Goal: Task Accomplishment & Management: Manage account settings

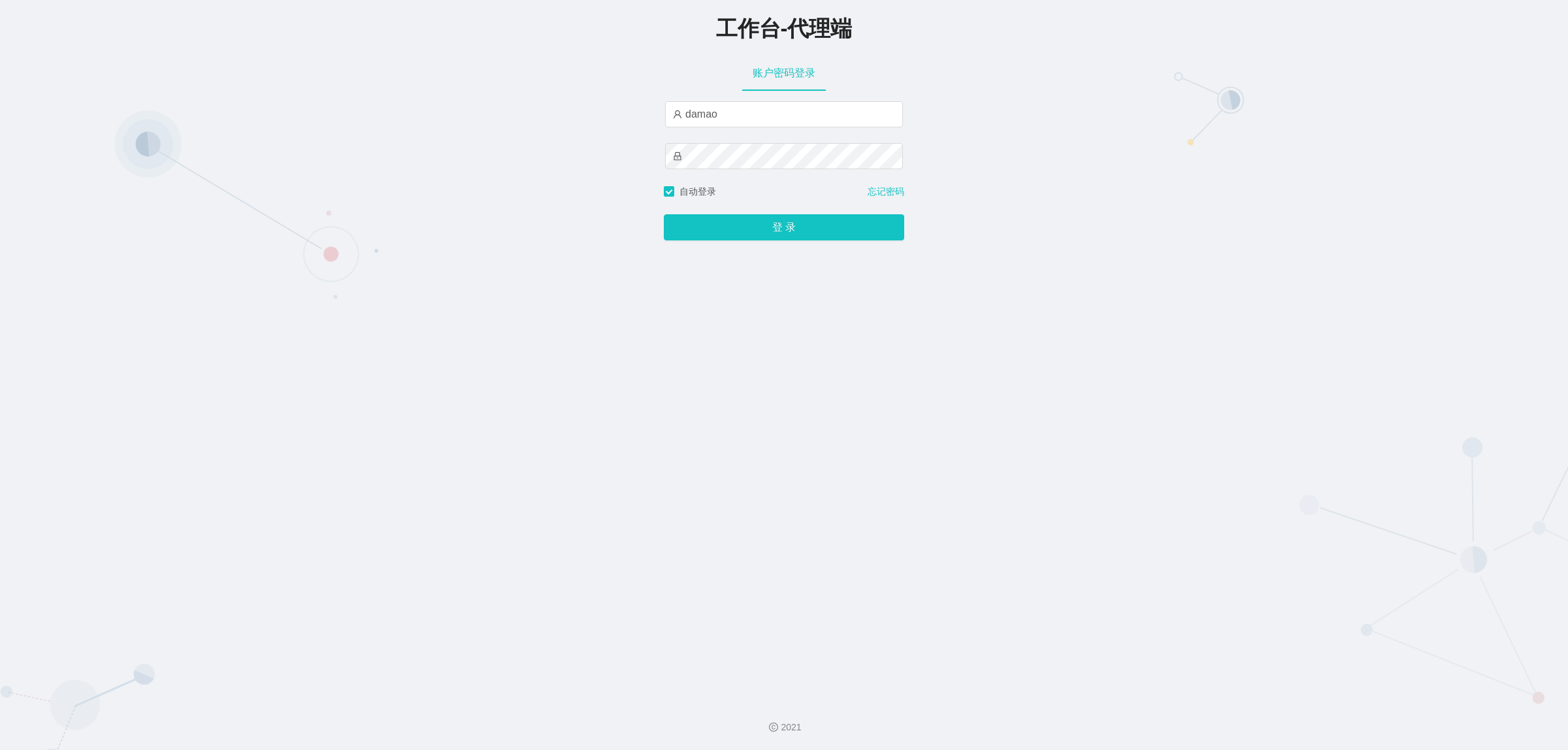
type input "baoma"
click at [768, 225] on button "登 录" at bounding box center [784, 227] width 240 height 26
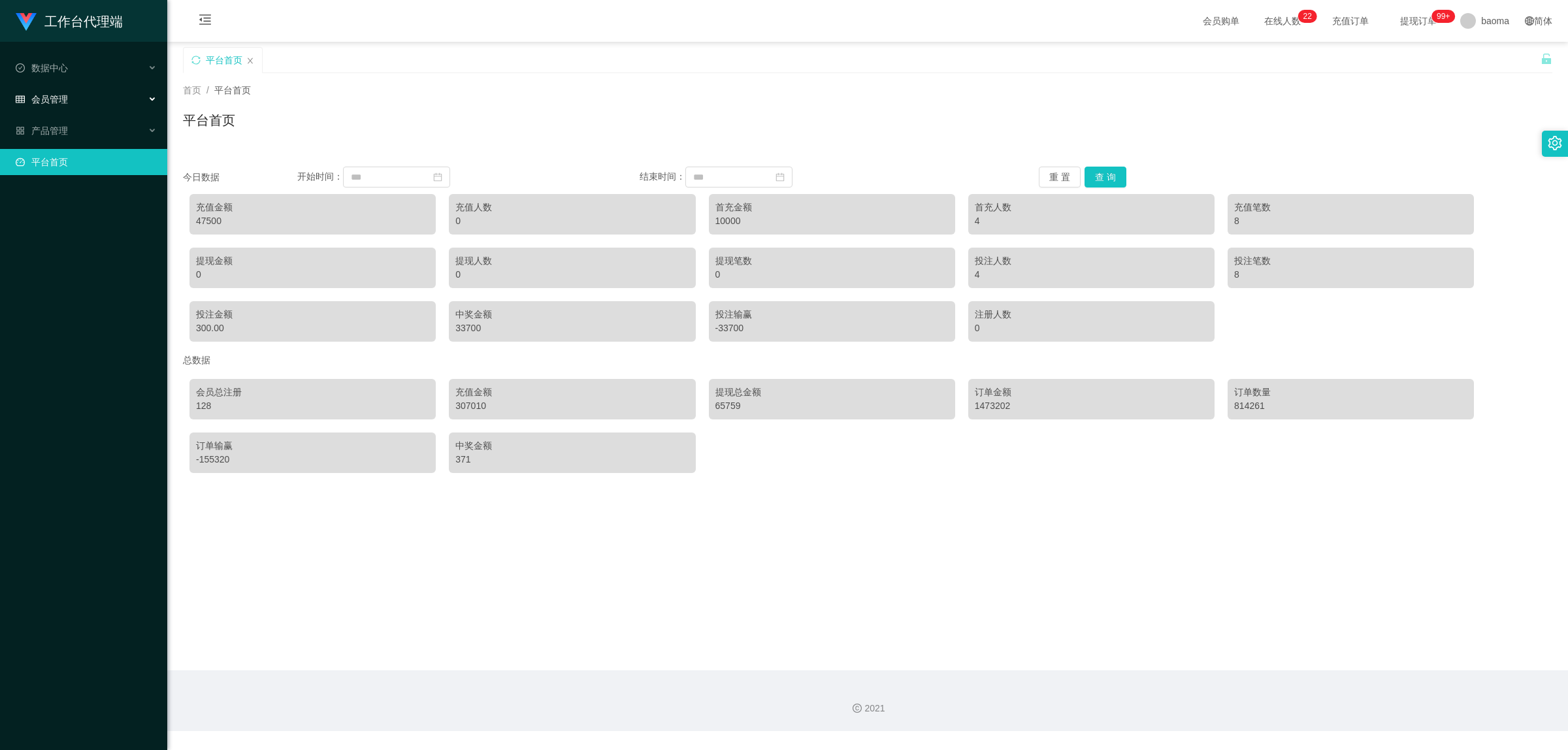
click at [59, 96] on span "会员管理" at bounding box center [41, 99] width 53 height 11
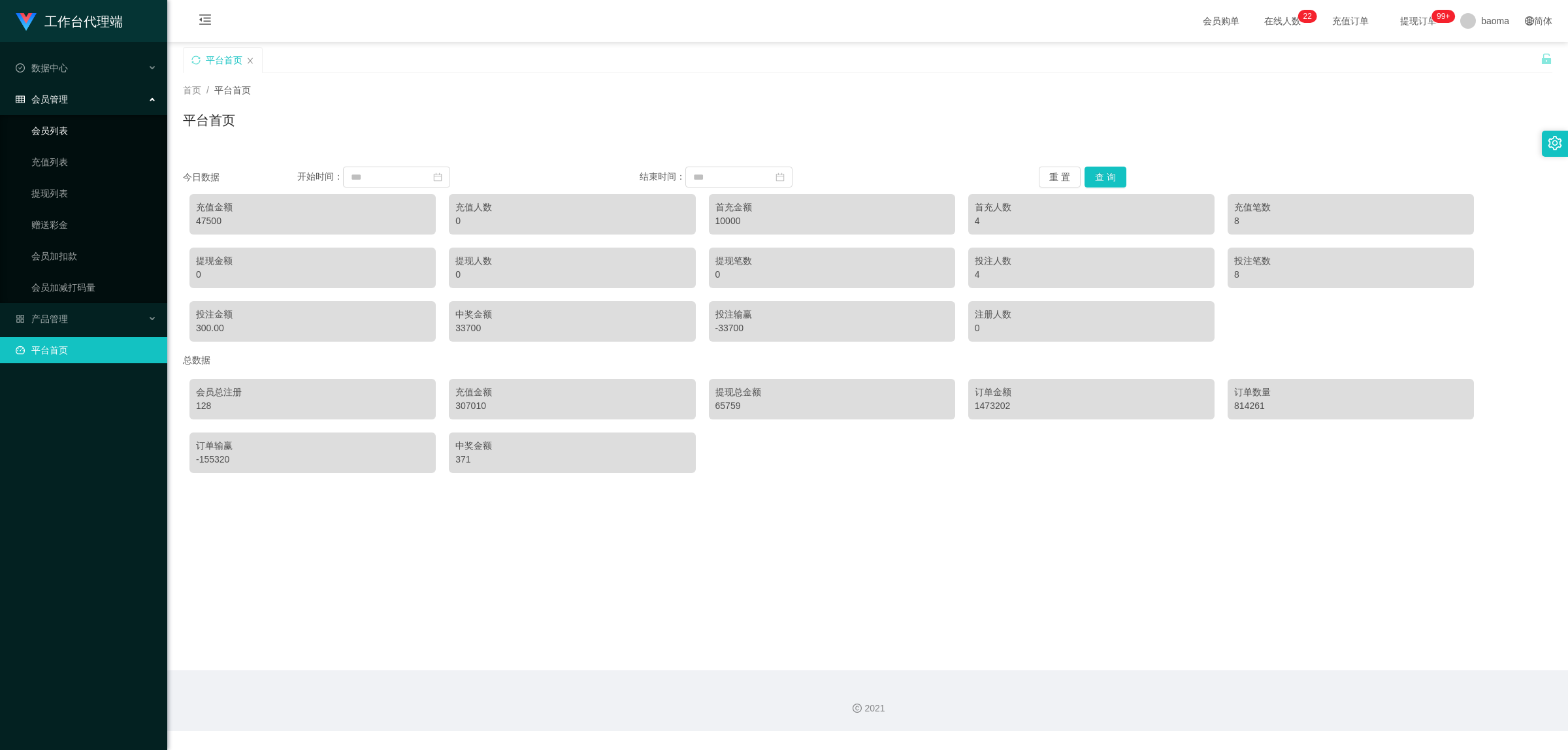
click at [53, 125] on link "会员列表" at bounding box center [94, 130] width 125 height 26
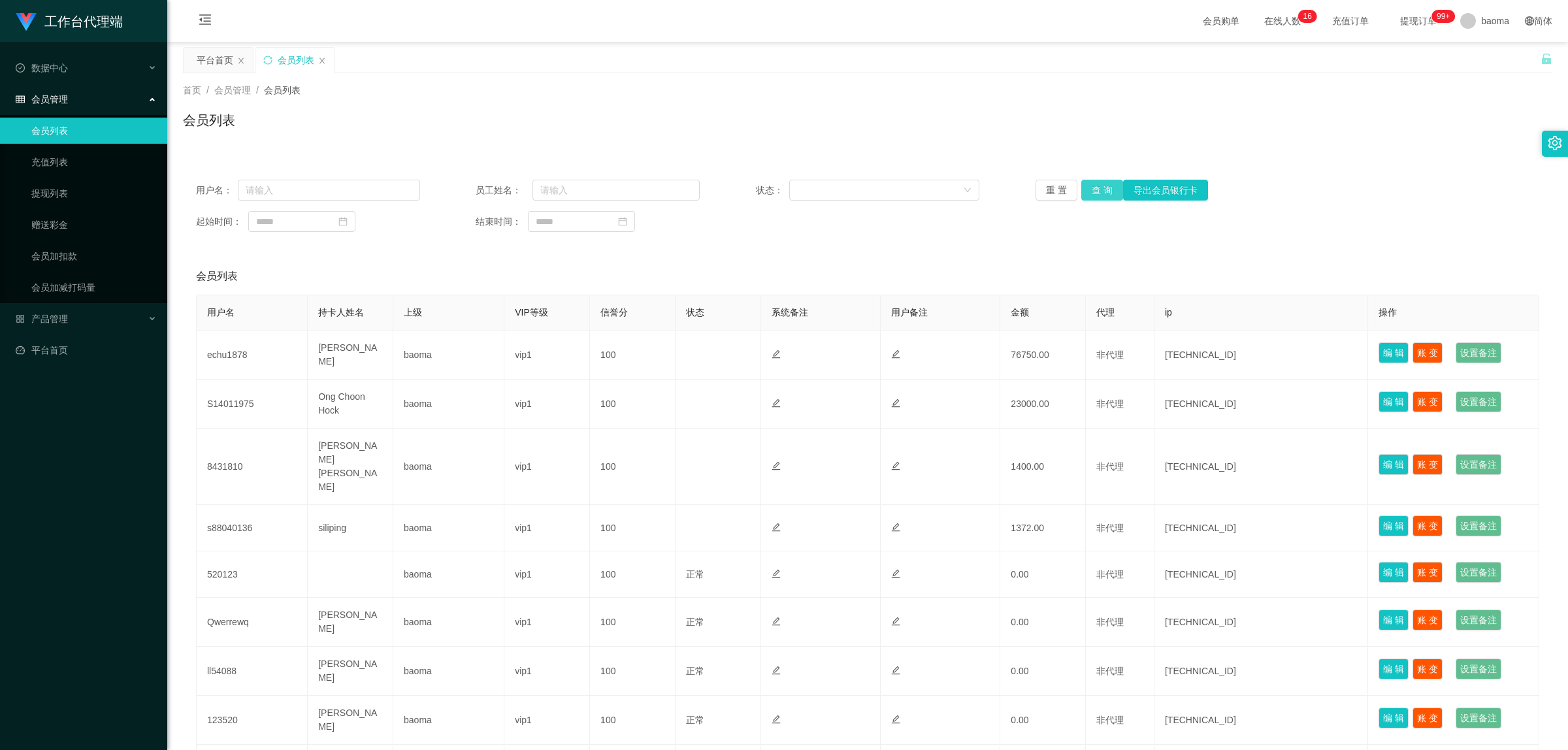
click at [1097, 190] on button "查 询" at bounding box center [1102, 191] width 42 height 21
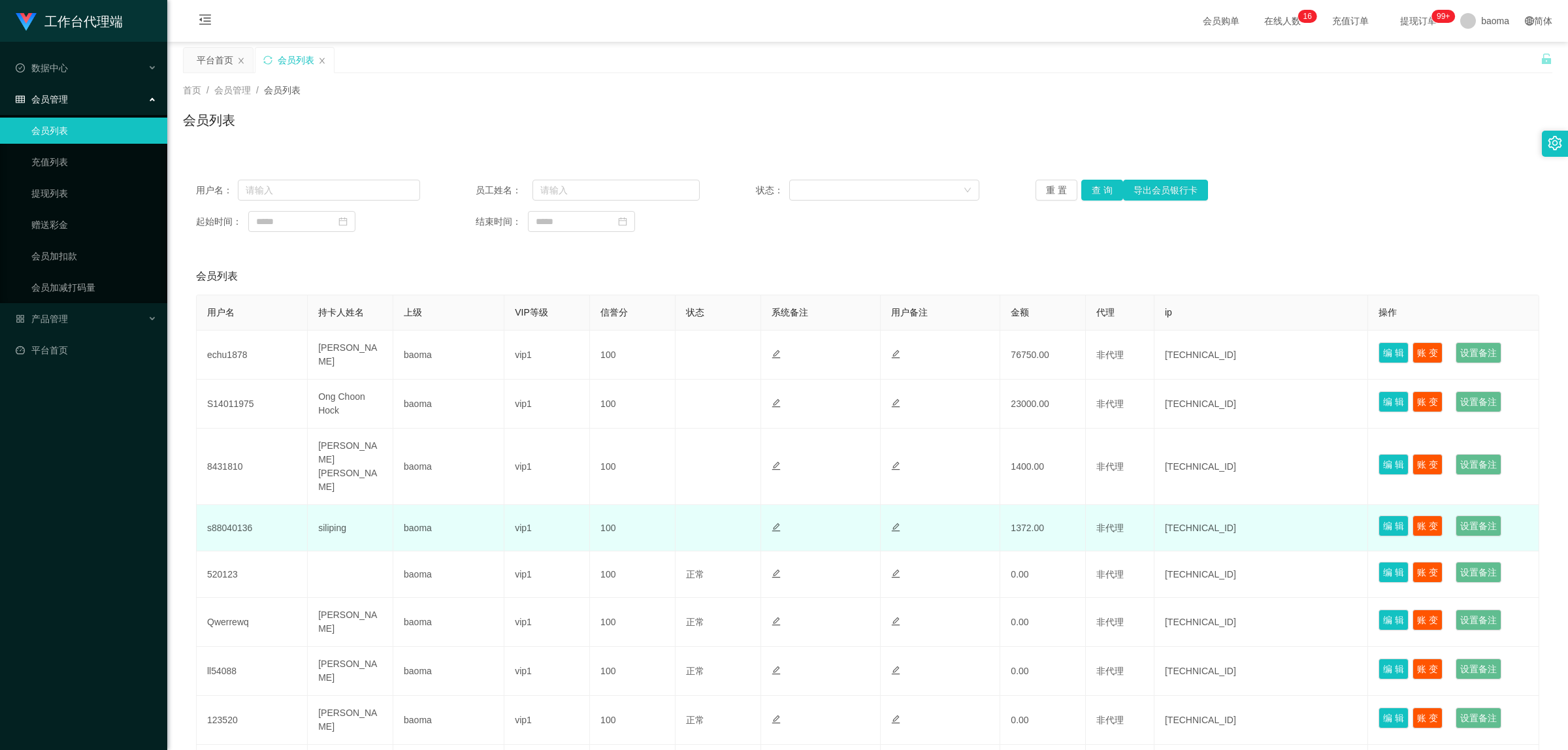
click at [236, 505] on td "s88040136" at bounding box center [252, 528] width 111 height 46
click at [237, 505] on td "s88040136" at bounding box center [252, 528] width 111 height 46
copy td "s88040136"
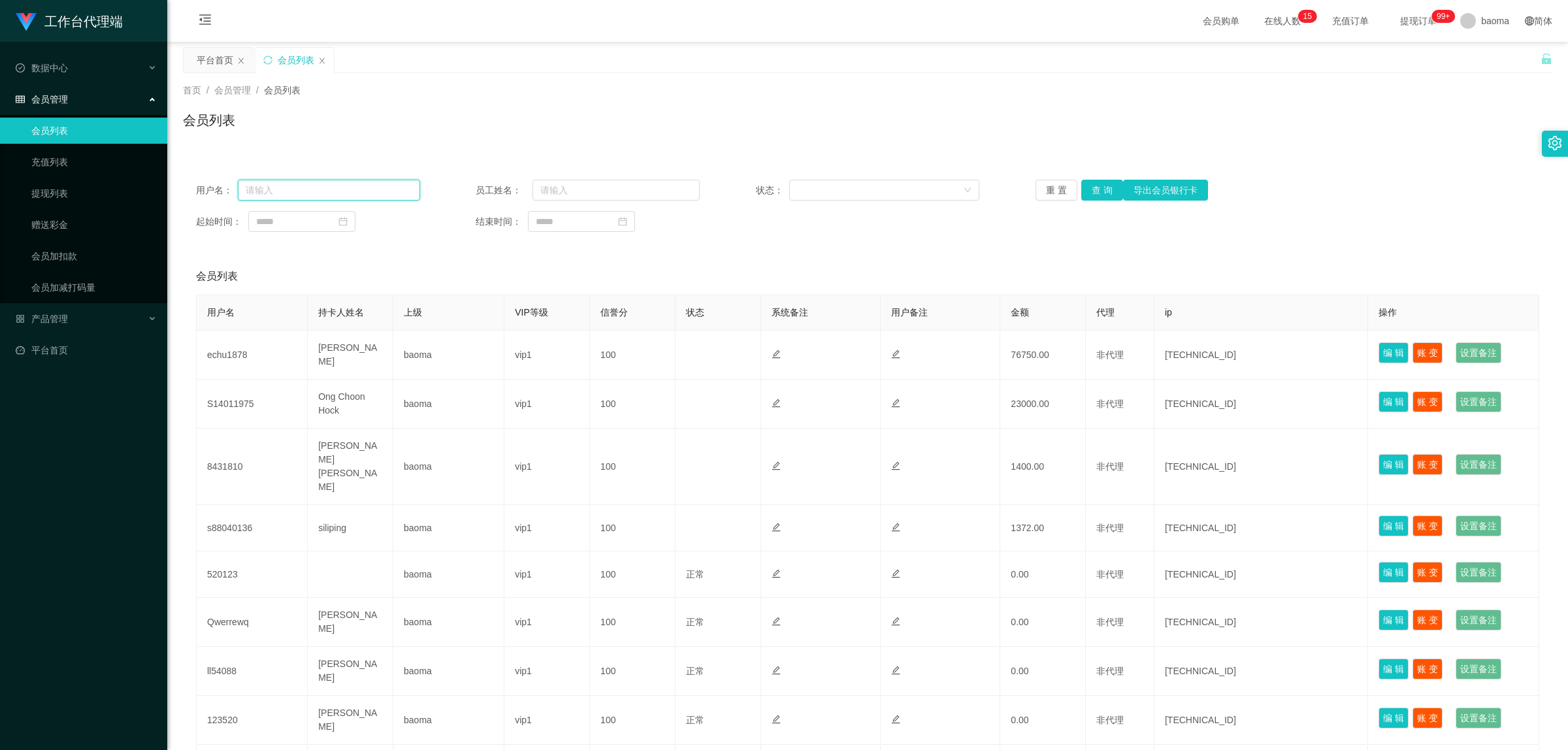
click at [320, 194] on input "text" at bounding box center [329, 191] width 182 height 21
paste input "s88040136"
type input "s88040136"
click at [1093, 190] on button "查 询" at bounding box center [1102, 191] width 42 height 21
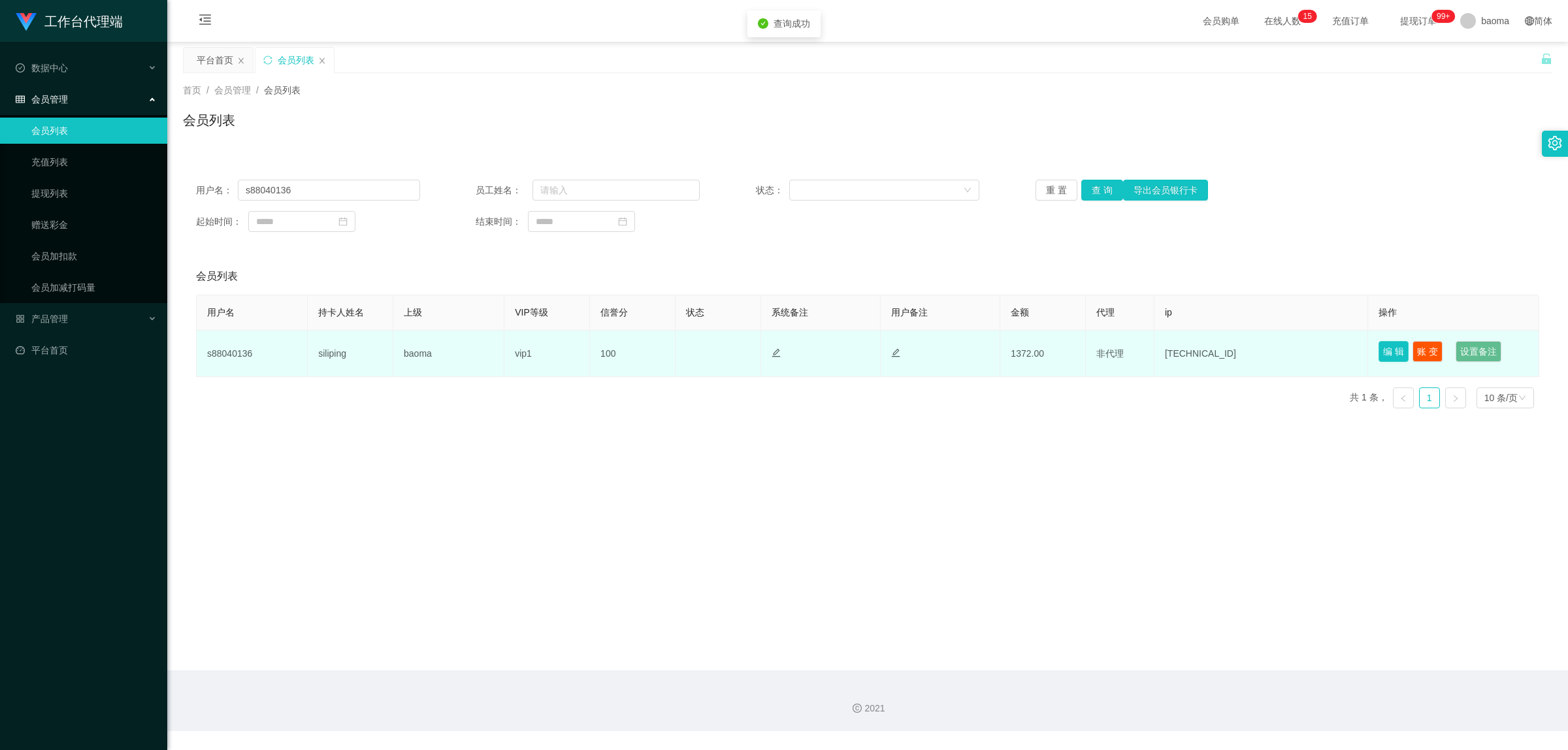
click at [1380, 348] on button "编 辑" at bounding box center [1393, 352] width 30 height 21
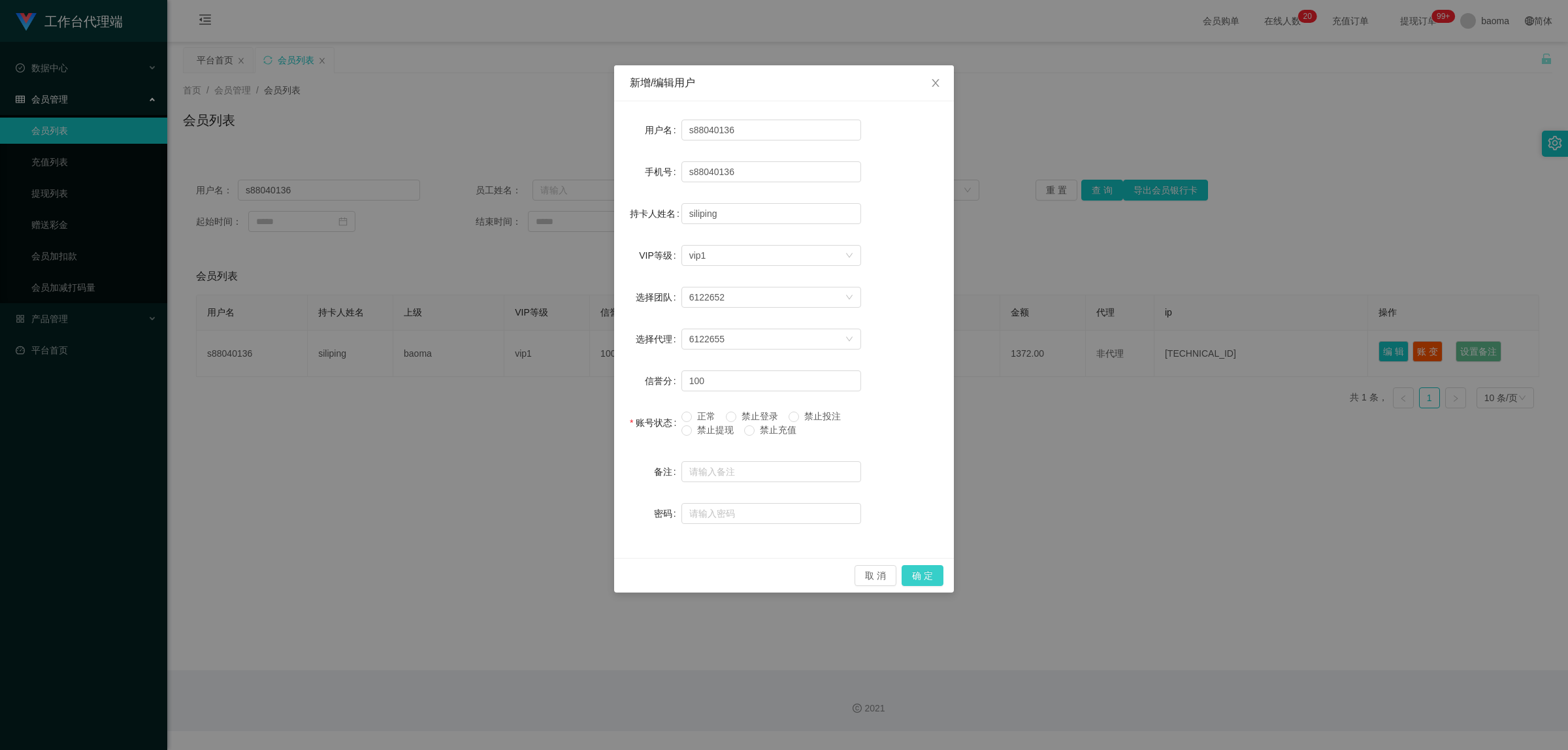
click at [914, 575] on button "确 定" at bounding box center [922, 576] width 42 height 21
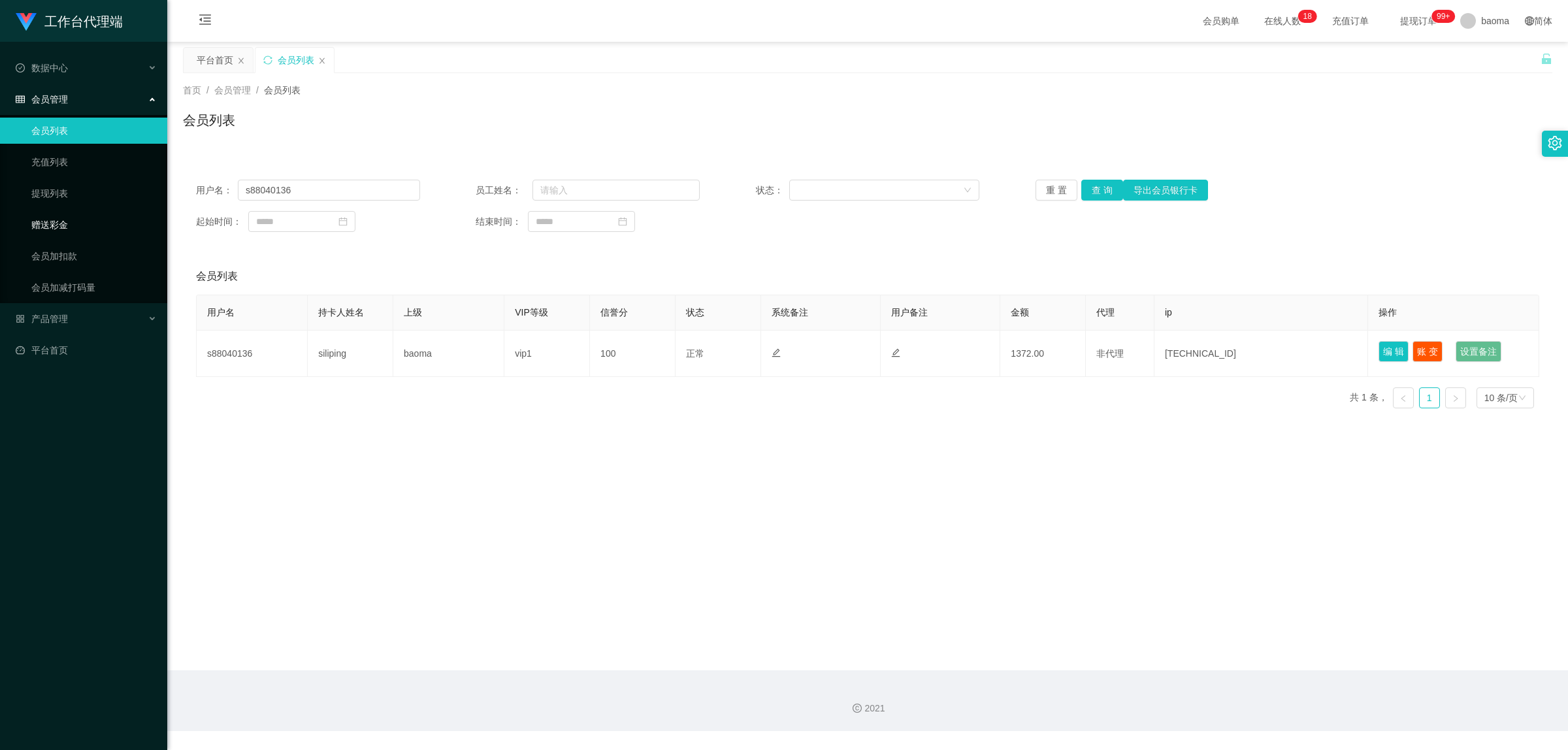
click at [57, 216] on link "赠送彩金" at bounding box center [94, 224] width 125 height 26
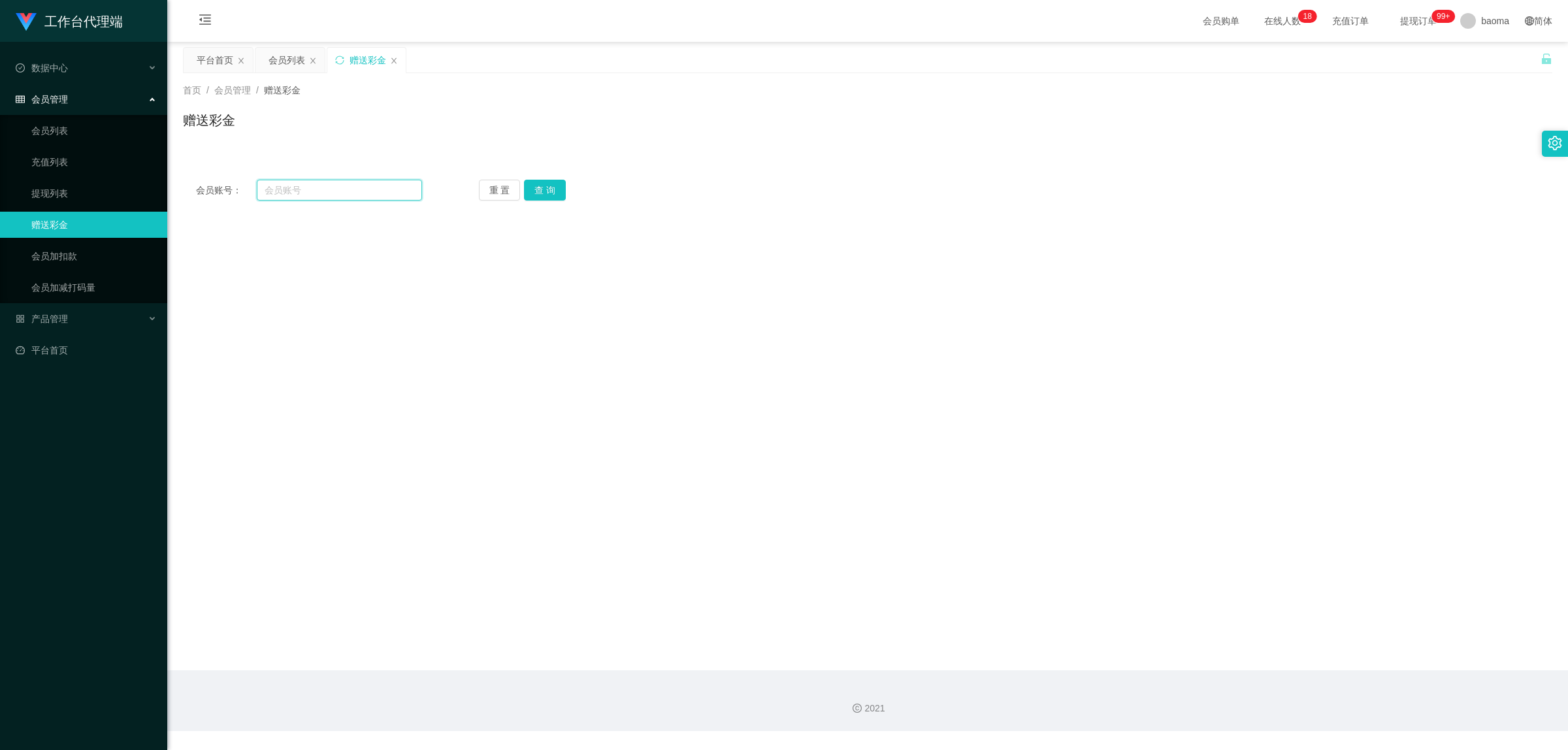
click at [302, 188] on input "text" at bounding box center [339, 191] width 166 height 21
paste input "s88040136"
type input "s88040136"
click at [531, 198] on button "查 询" at bounding box center [545, 191] width 42 height 21
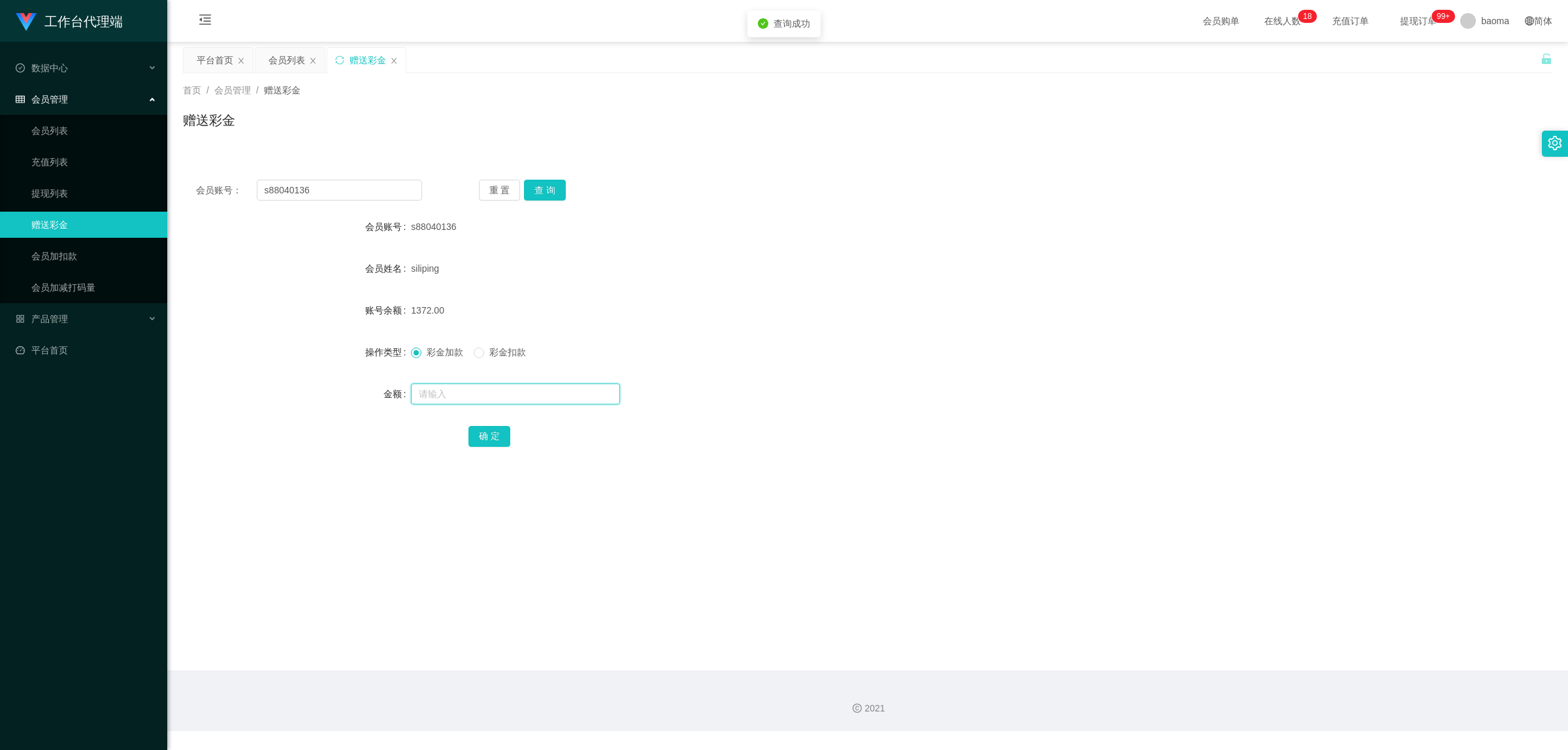
click at [456, 391] on input "text" at bounding box center [515, 394] width 209 height 21
type input "64"
drag, startPoint x: 497, startPoint y: 442, endPoint x: 484, endPoint y: 433, distance: 15.8
click at [497, 442] on button "确 定" at bounding box center [489, 437] width 42 height 21
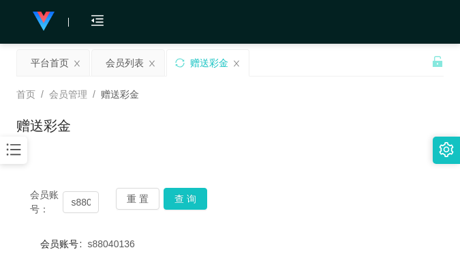
click at [349, 55] on div "平台首页 会员列表 赠送彩金" at bounding box center [223, 72] width 415 height 47
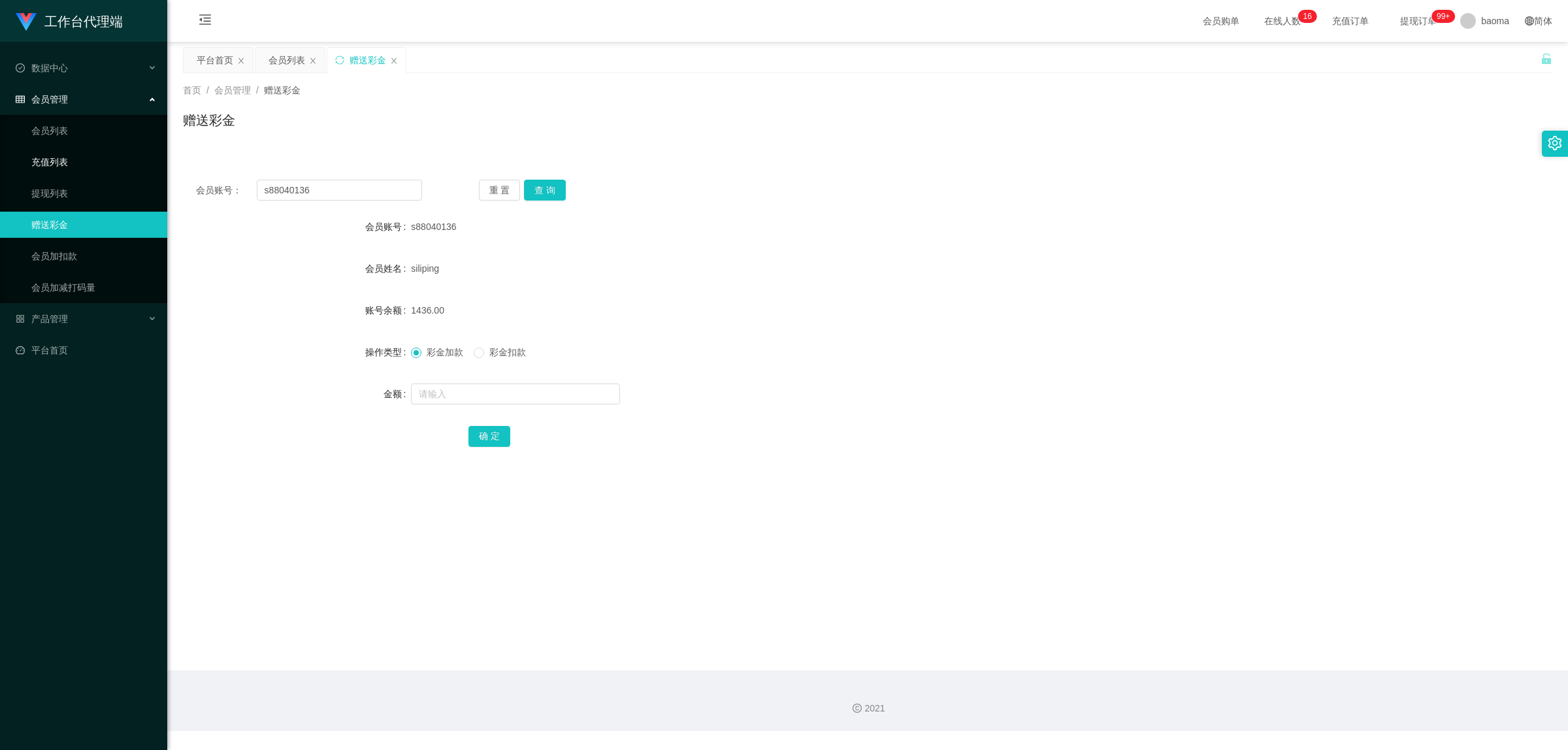
click at [51, 155] on link "充值列表" at bounding box center [94, 162] width 125 height 26
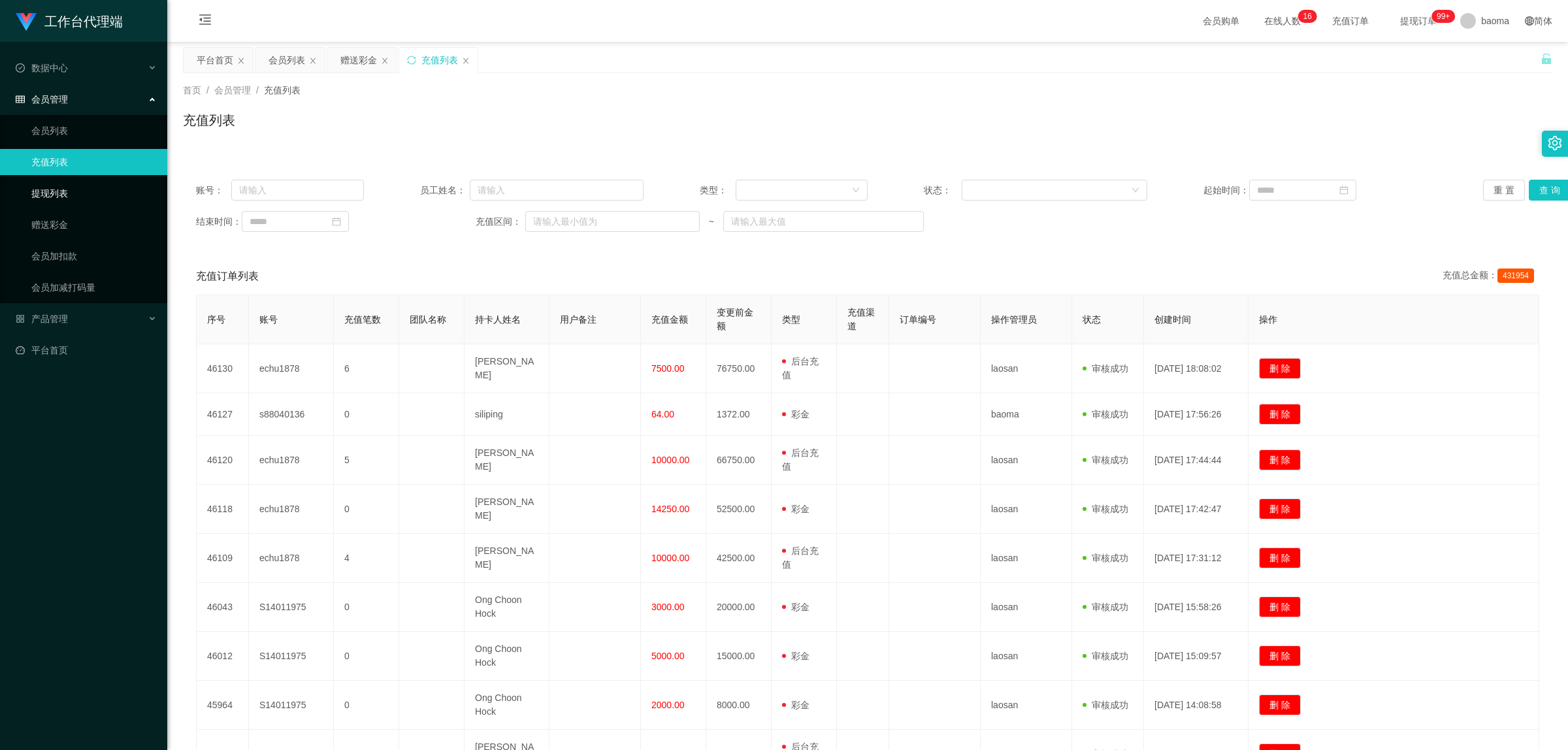
click at [58, 194] on link "提现列表" at bounding box center [94, 193] width 125 height 26
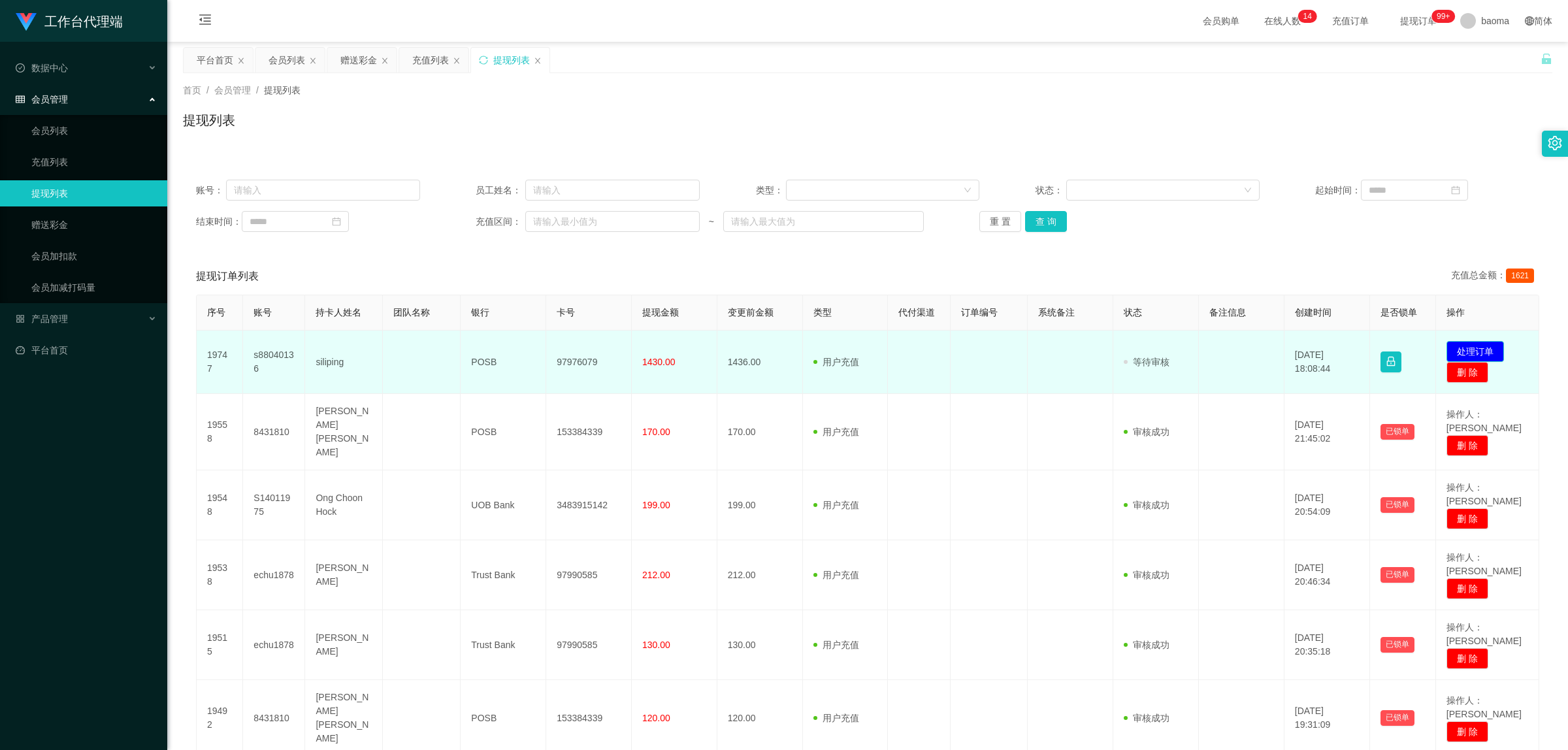
click at [1459, 347] on button "处理订单" at bounding box center [1475, 352] width 57 height 21
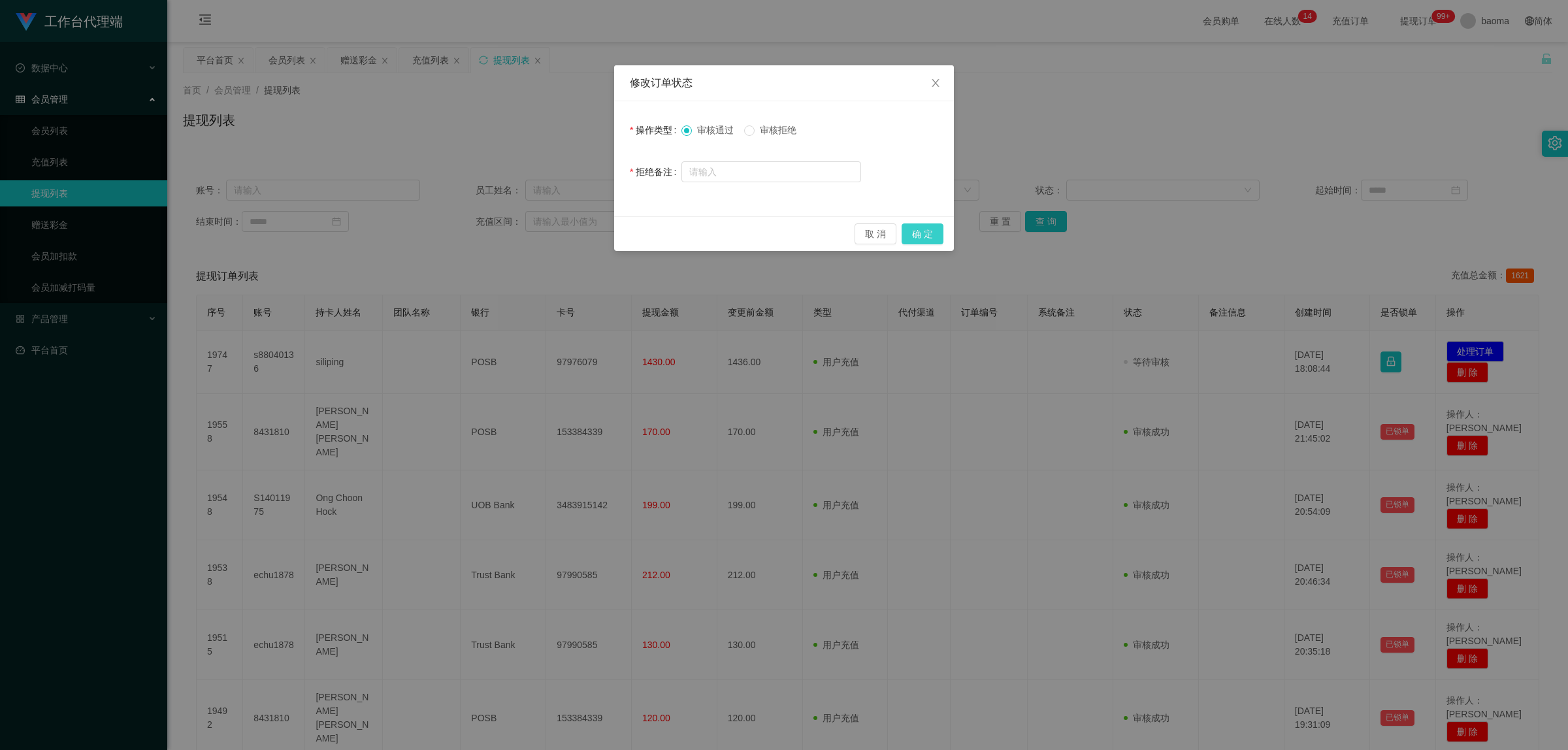
click at [920, 232] on button "确 定" at bounding box center [922, 234] width 42 height 21
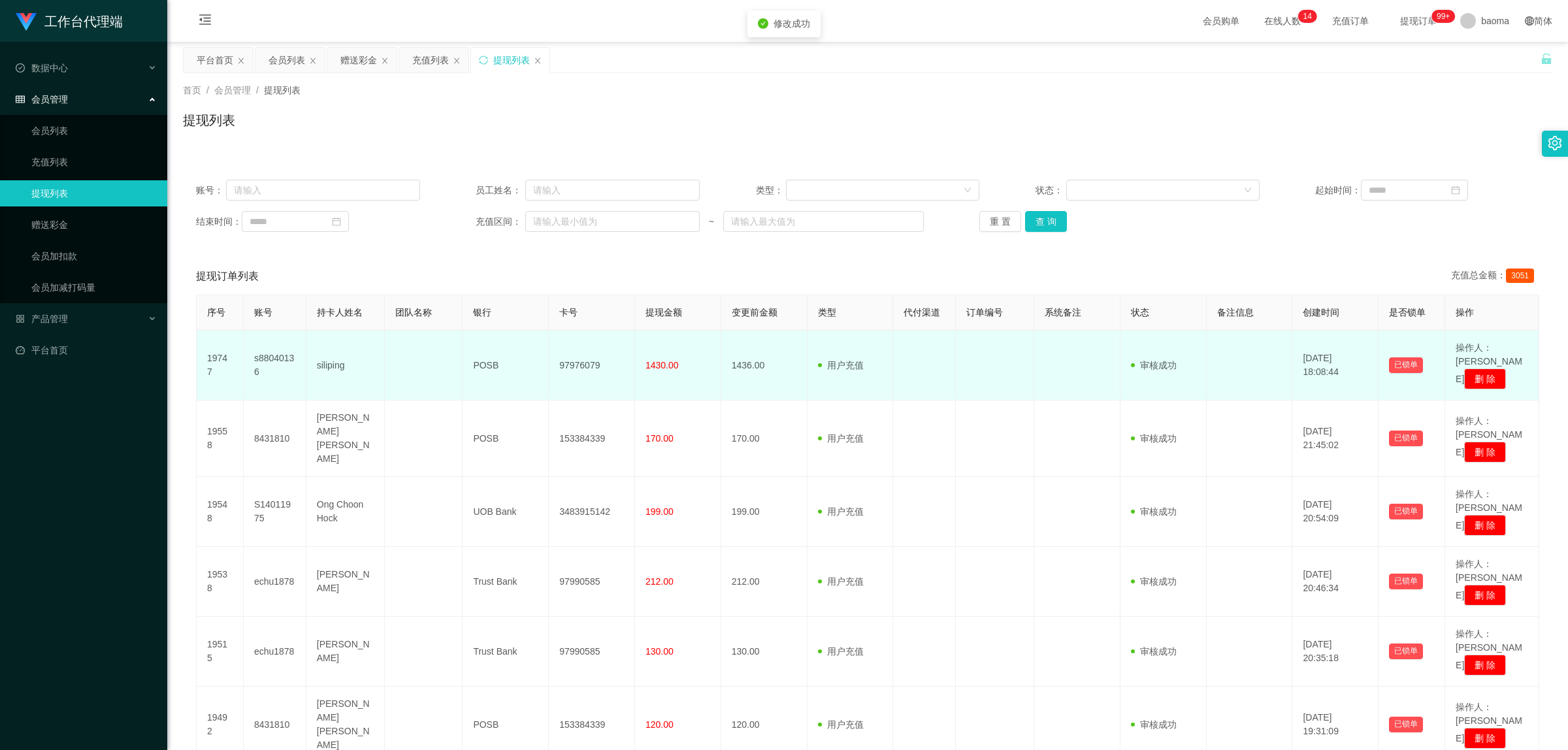
click at [670, 360] on span "1430.00" at bounding box center [662, 365] width 34 height 11
click at [586, 356] on td "97976079" at bounding box center [592, 365] width 86 height 70
copy td "97976079"
